Goal: Check status: Check status

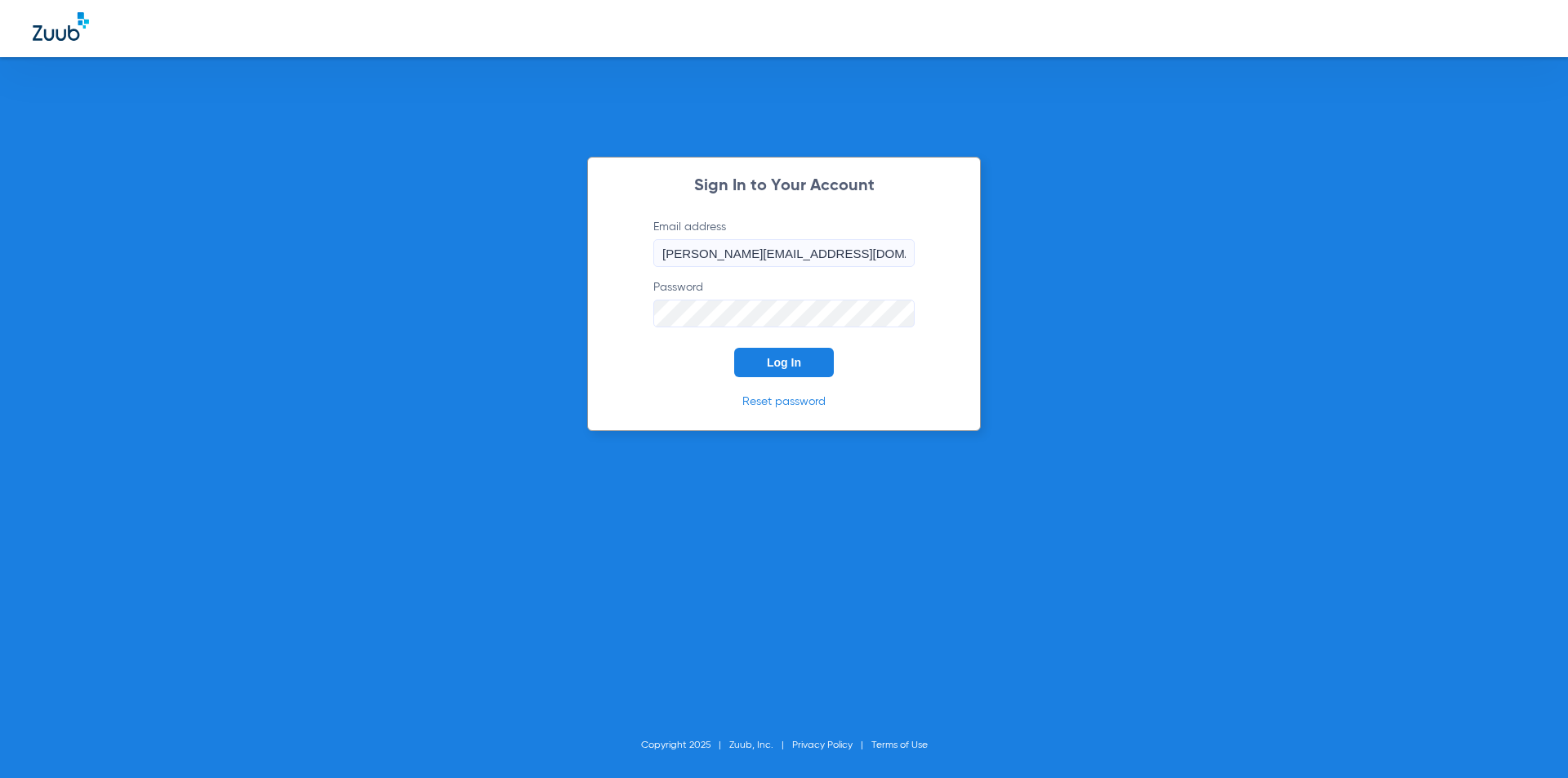
click at [769, 359] on span "Log In" at bounding box center [784, 362] width 34 height 13
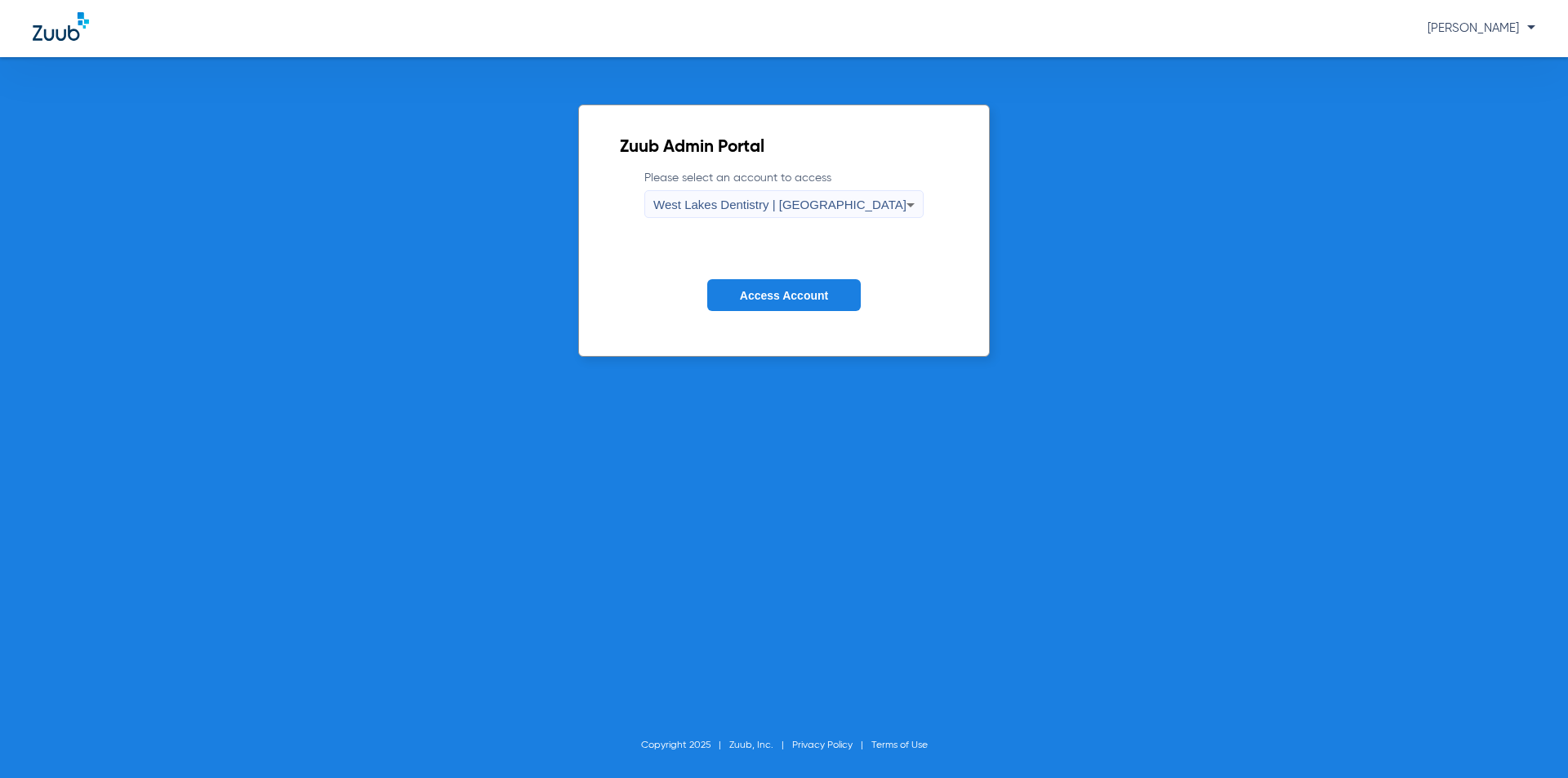
click at [795, 293] on span "Access Account" at bounding box center [783, 295] width 88 height 13
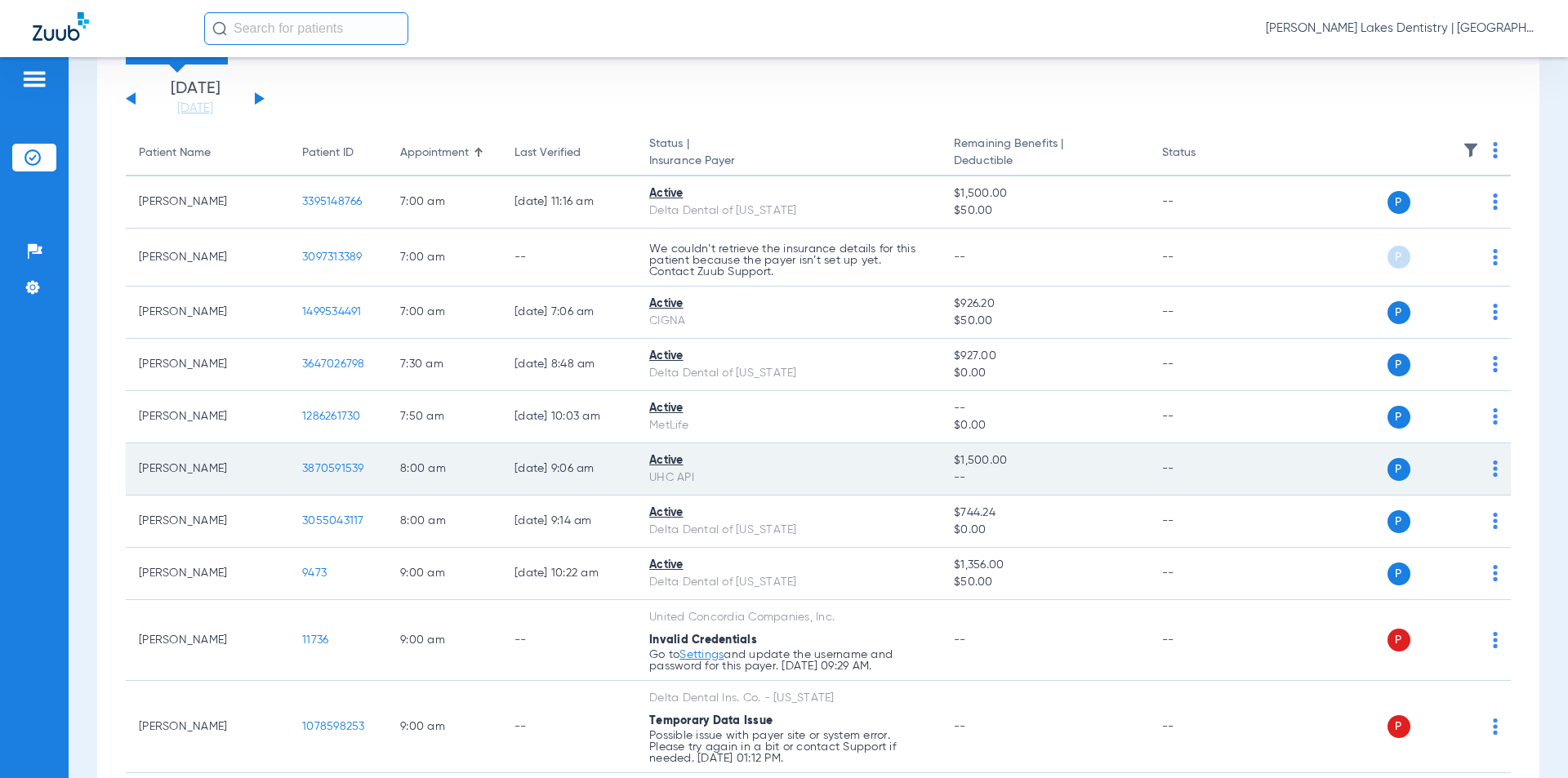
scroll to position [65, 0]
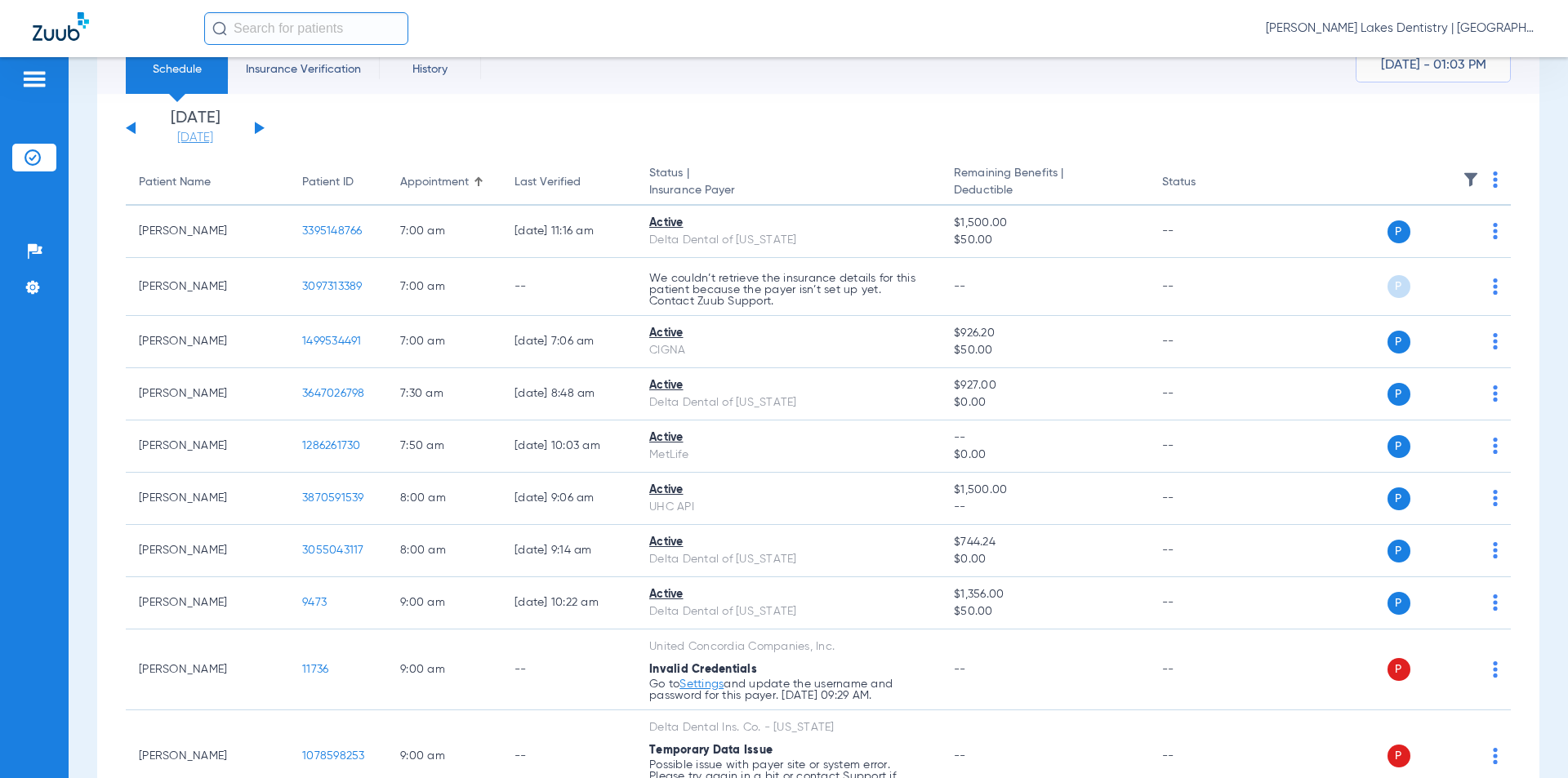
click at [193, 140] on link "[DATE]" at bounding box center [195, 138] width 98 height 16
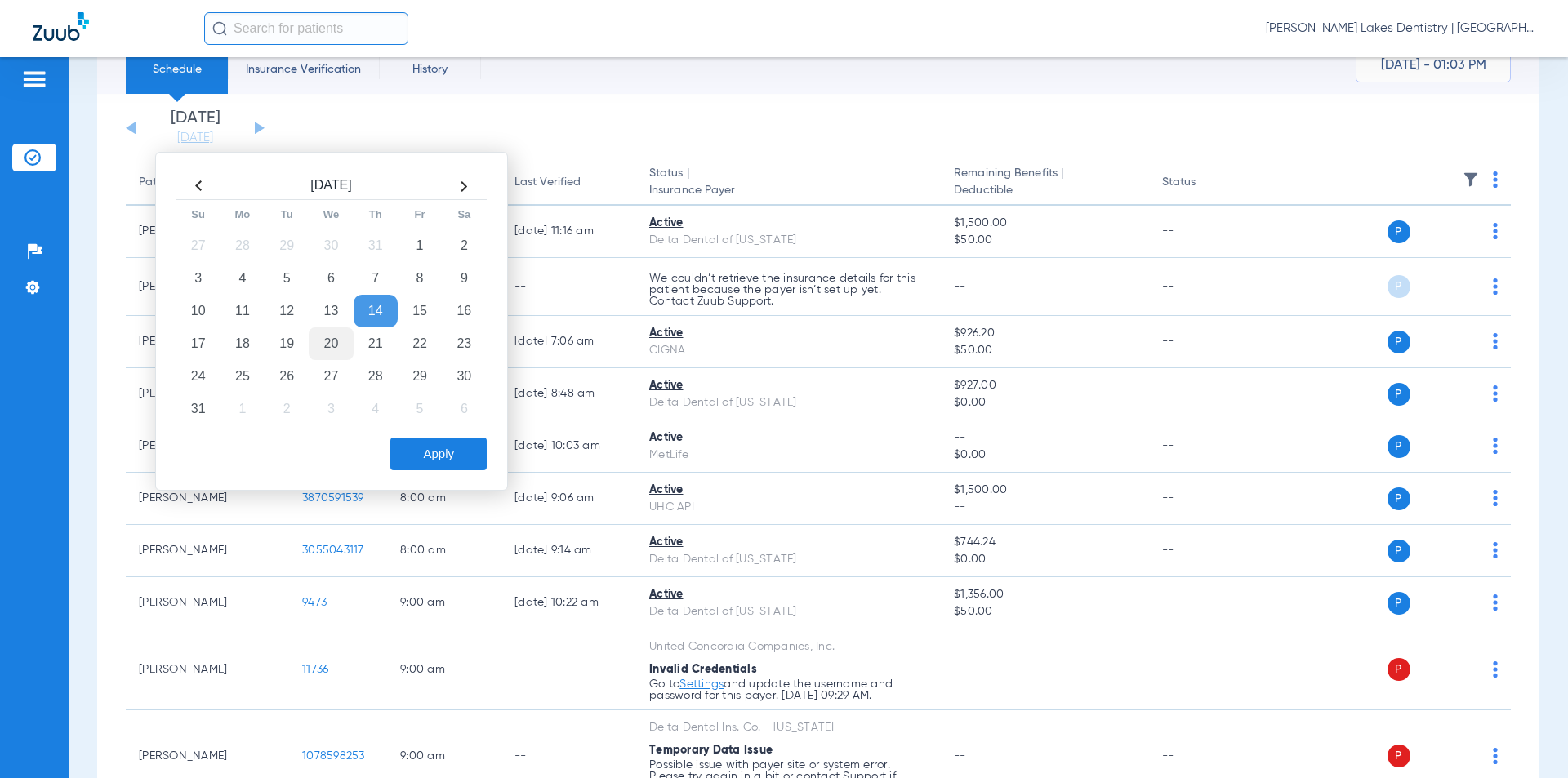
click at [331, 341] on td "20" at bounding box center [331, 344] width 45 height 33
click at [431, 453] on button "Apply" at bounding box center [438, 454] width 97 height 33
